Goal: Task Accomplishment & Management: Manage account settings

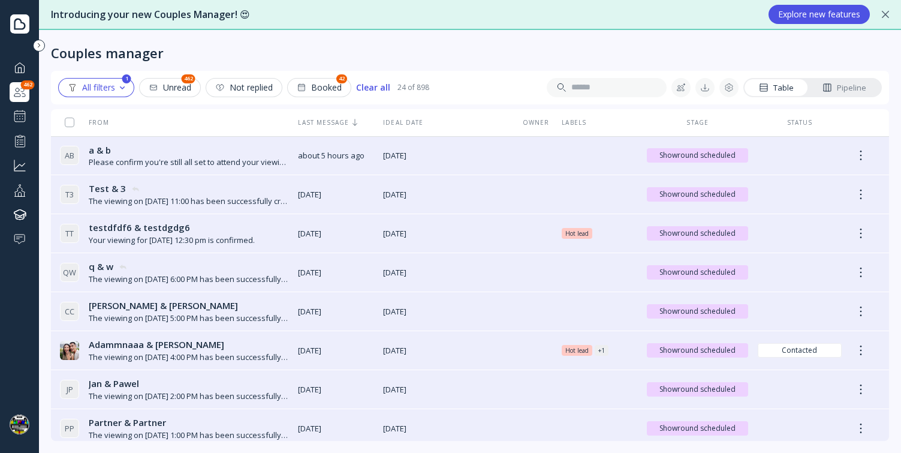
click at [26, 116] on div at bounding box center [20, 116] width 14 height 14
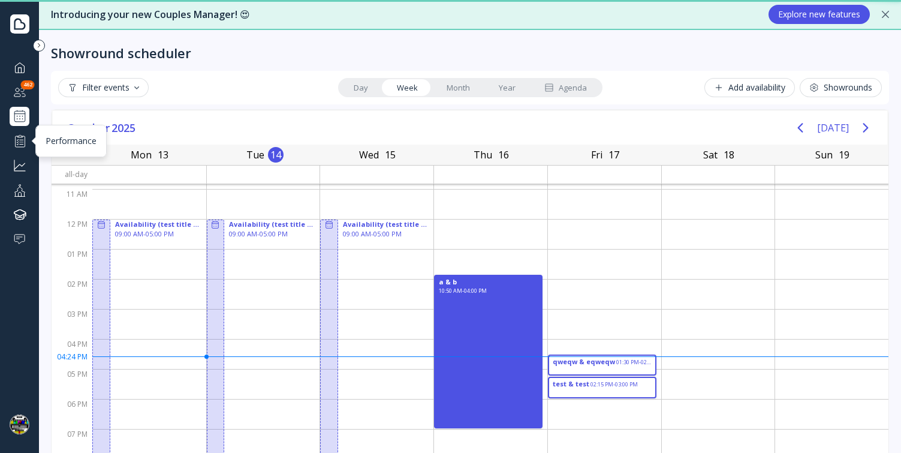
scroll to position [85, 0]
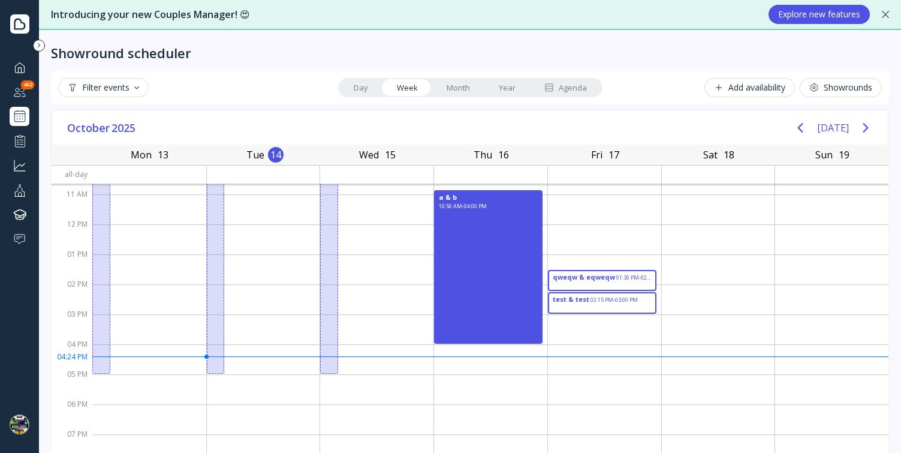
click at [585, 83] on div "Agenda" at bounding box center [565, 87] width 43 height 11
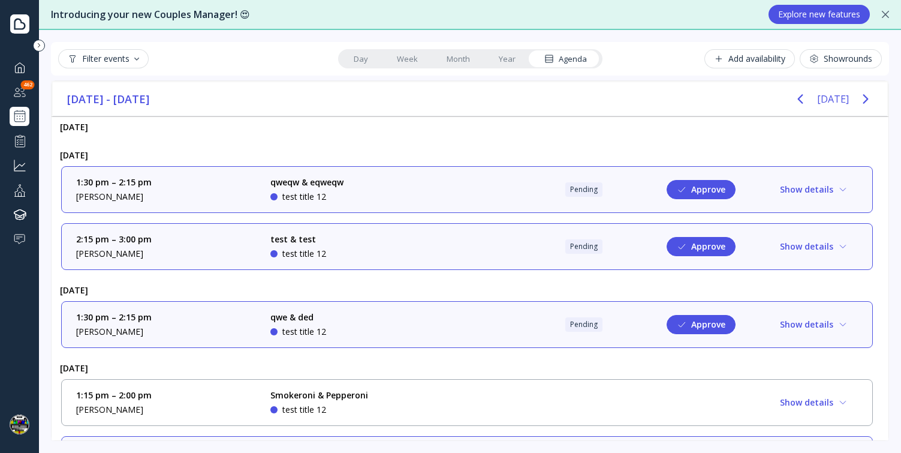
scroll to position [112, 0]
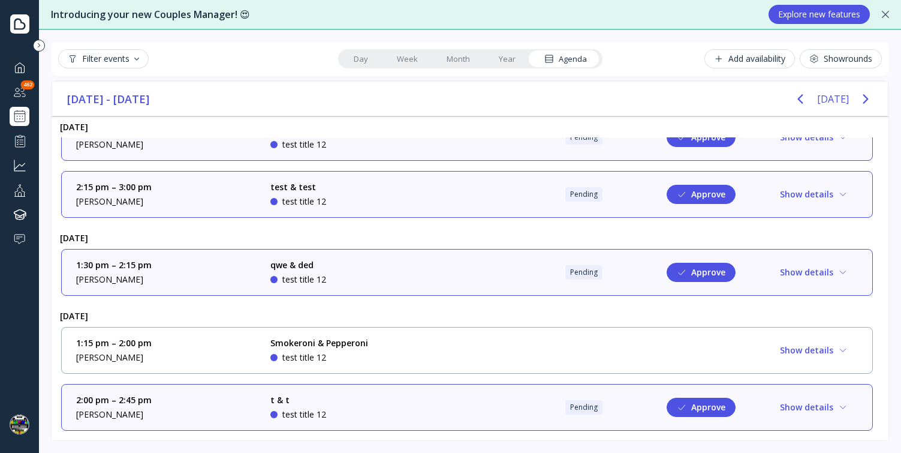
click at [451, 350] on div "1:15 pm – 2:00 pm [PERSON_NAME] [PERSON_NAME] & Pepperoni test title 12 Show de…" at bounding box center [467, 350] width 782 height 26
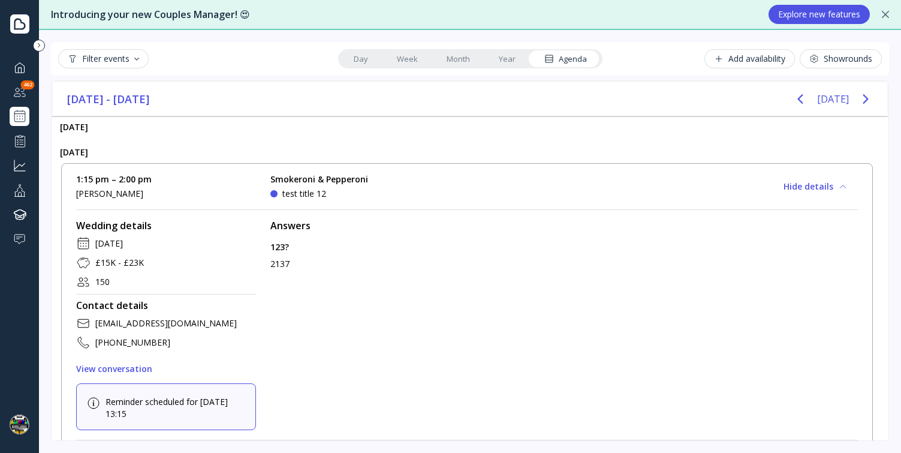
scroll to position [381, 0]
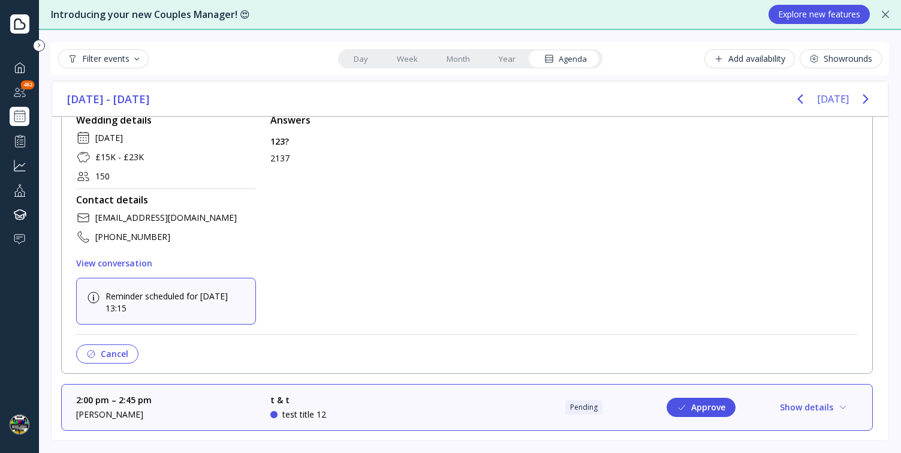
click at [125, 347] on button "Cancel" at bounding box center [107, 353] width 62 height 19
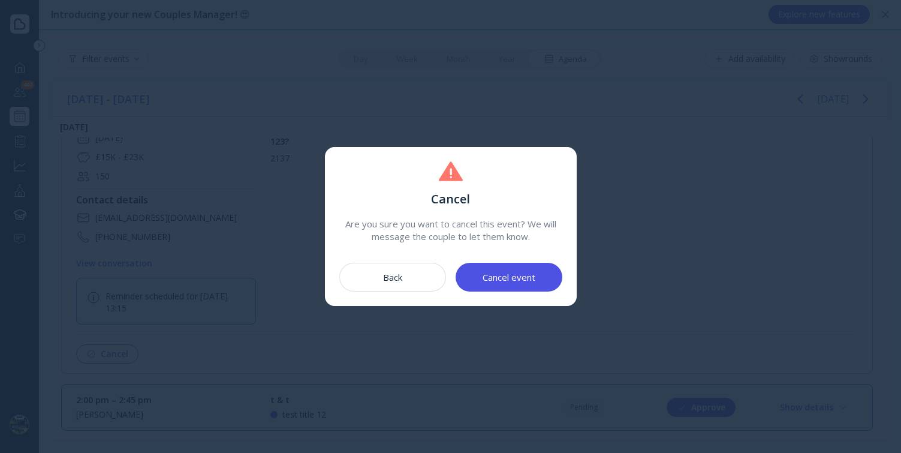
click at [520, 287] on button "Cancel event" at bounding box center [509, 277] width 107 height 29
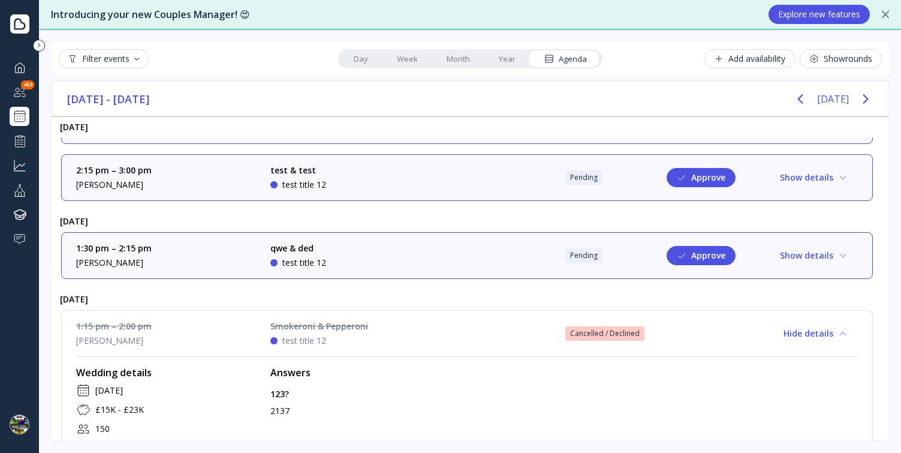
scroll to position [127, 0]
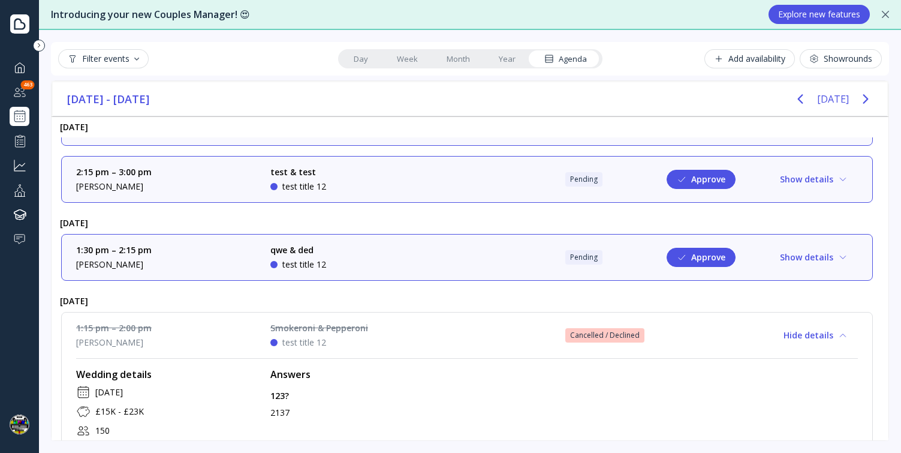
click at [522, 266] on div "1:30 pm – 2:15 pm [PERSON_NAME] qwe & ded test title 12 Pending Approve Show de…" at bounding box center [467, 257] width 782 height 26
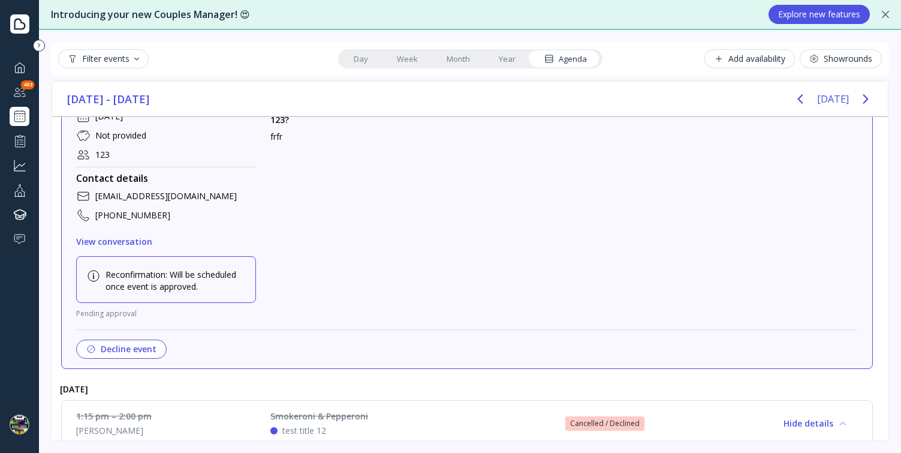
scroll to position [576, 0]
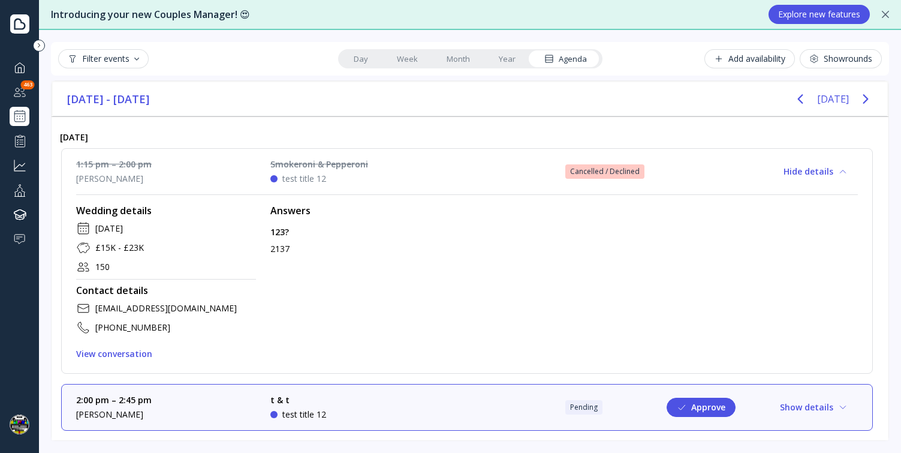
click at [702, 409] on button "Approve" at bounding box center [701, 407] width 69 height 19
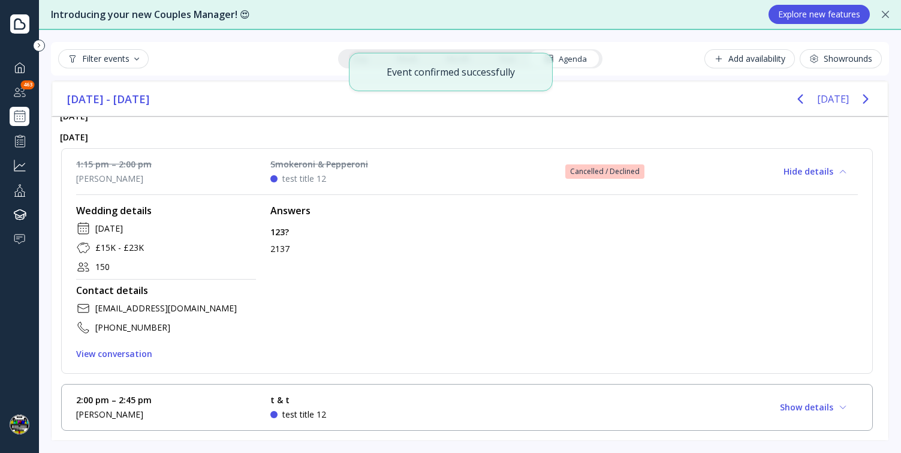
click at [504, 402] on div "2:00 pm – 2:45 pm [PERSON_NAME] t & t test title 12 Show details" at bounding box center [467, 407] width 782 height 26
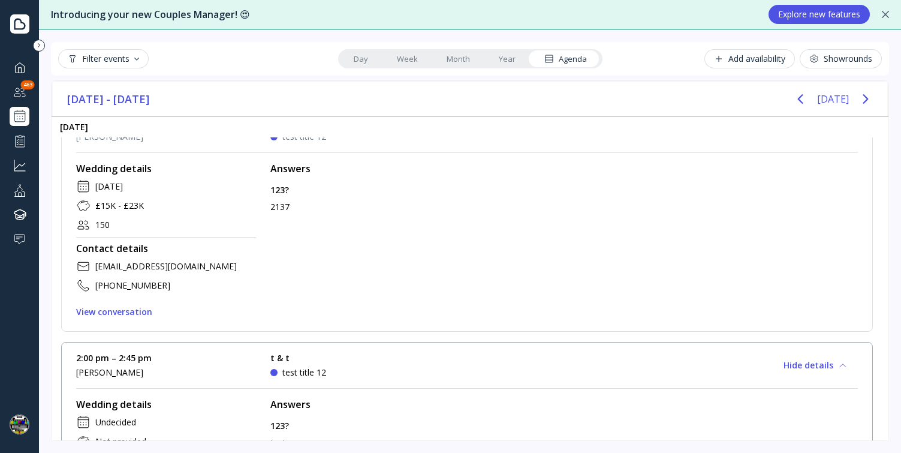
scroll to position [531, 0]
